Goal: Information Seeking & Learning: Learn about a topic

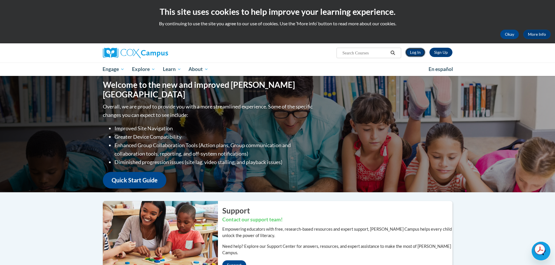
click at [411, 52] on link "Log In" at bounding box center [415, 52] width 20 height 9
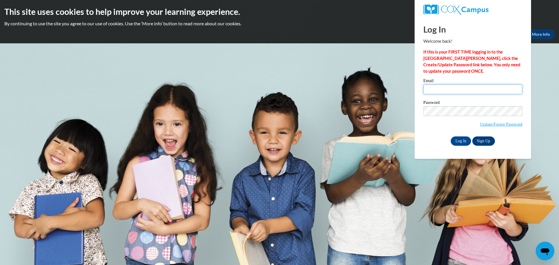
type input "april.wiggins@rusd.org"
click at [461, 138] on input "Log In" at bounding box center [461, 141] width 20 height 9
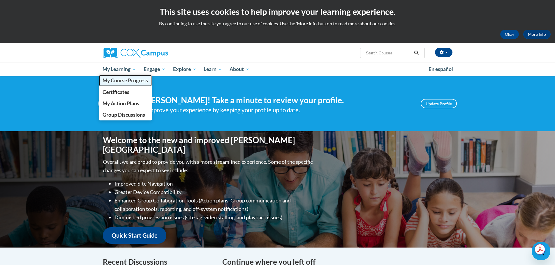
click at [124, 79] on span "My Course Progress" at bounding box center [125, 80] width 45 height 6
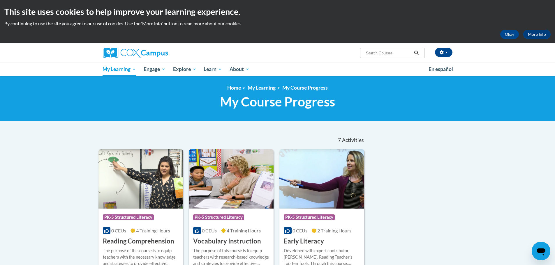
click at [371, 53] on input "Search..." at bounding box center [388, 53] width 47 height 7
type input "comprehension"
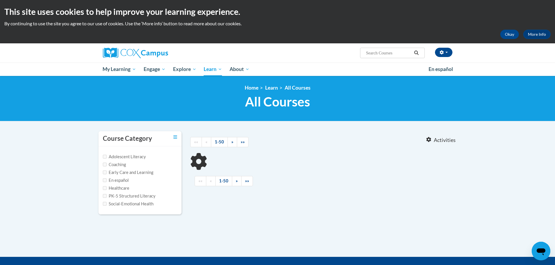
type input "comprehension"
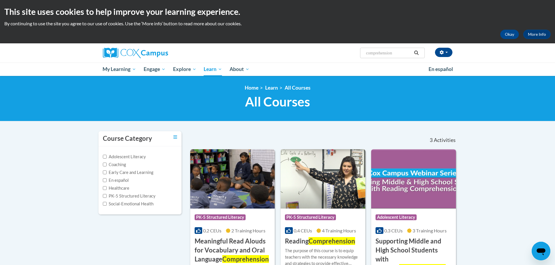
click at [351, 174] on img at bounding box center [323, 178] width 85 height 59
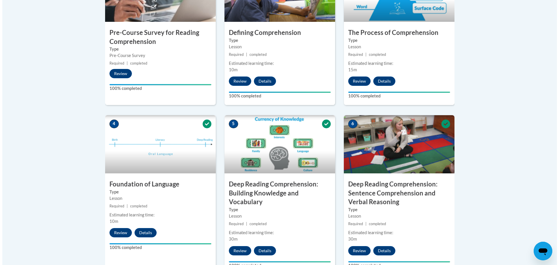
scroll to position [464, 0]
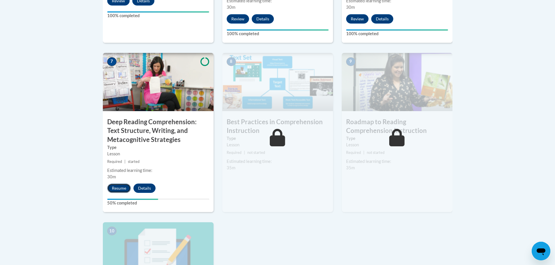
click at [117, 186] on button "Resume" at bounding box center [119, 188] width 24 height 9
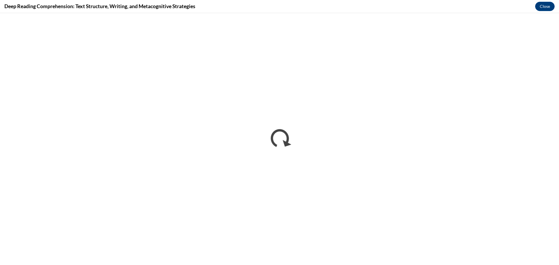
scroll to position [0, 0]
click at [521, 14] on iframe "</div></body> </html>" at bounding box center [279, 139] width 559 height 252
click at [528, 9] on div "Deep Reading Comprehension: Text Structure, Writing, and Metacognitive Strategi…" at bounding box center [279, 6] width 559 height 13
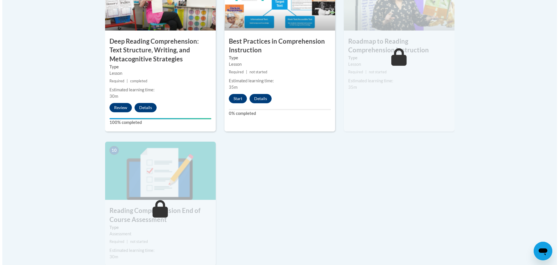
scroll to position [546, 0]
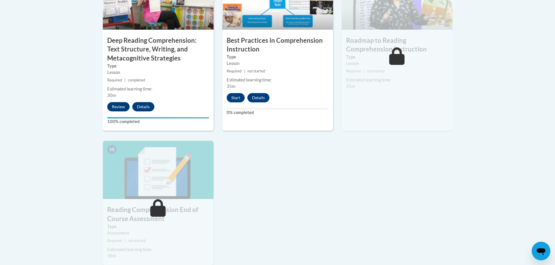
click at [236, 90] on div "Estimated learning time: 35m" at bounding box center [277, 83] width 111 height 13
click at [234, 94] on button "Start" at bounding box center [236, 97] width 18 height 9
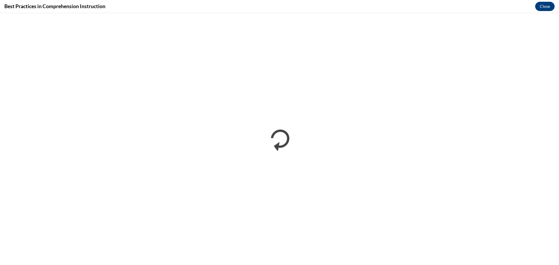
scroll to position [0, 0]
